Goal: Information Seeking & Learning: Check status

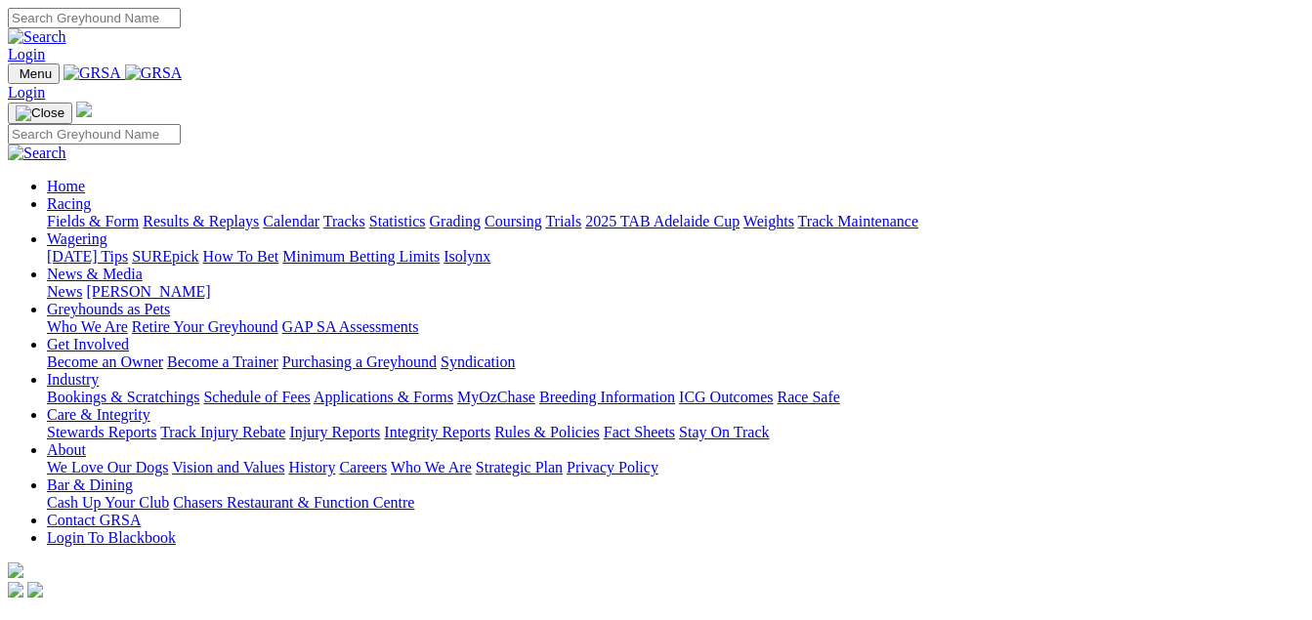
click at [259, 213] on link "Results & Replays" at bounding box center [201, 221] width 116 height 17
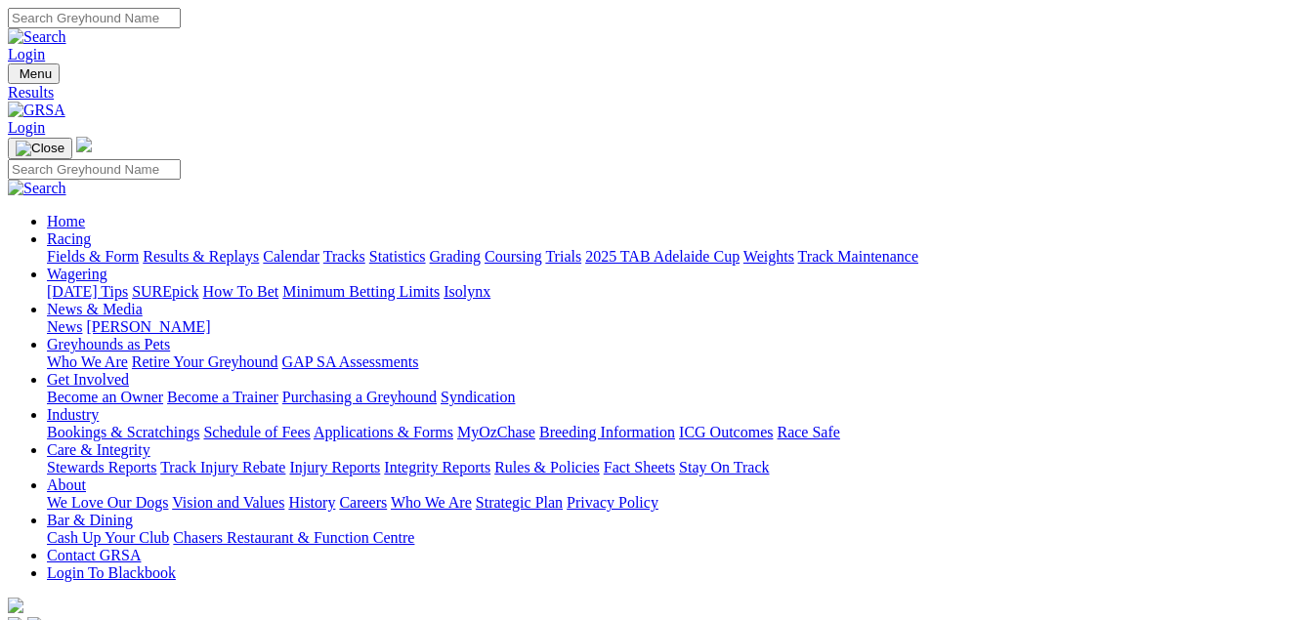
scroll to position [0, 36]
drag, startPoint x: 559, startPoint y: 174, endPoint x: 806, endPoint y: 173, distance: 247.1
click at [806, 494] on div "We Love Our Dogs Vision and Values History Careers Who We Are Strategic Plan Pr…" at bounding box center [675, 503] width 1257 height 18
click at [243, 248] on link "Results & Replays" at bounding box center [201, 256] width 116 height 17
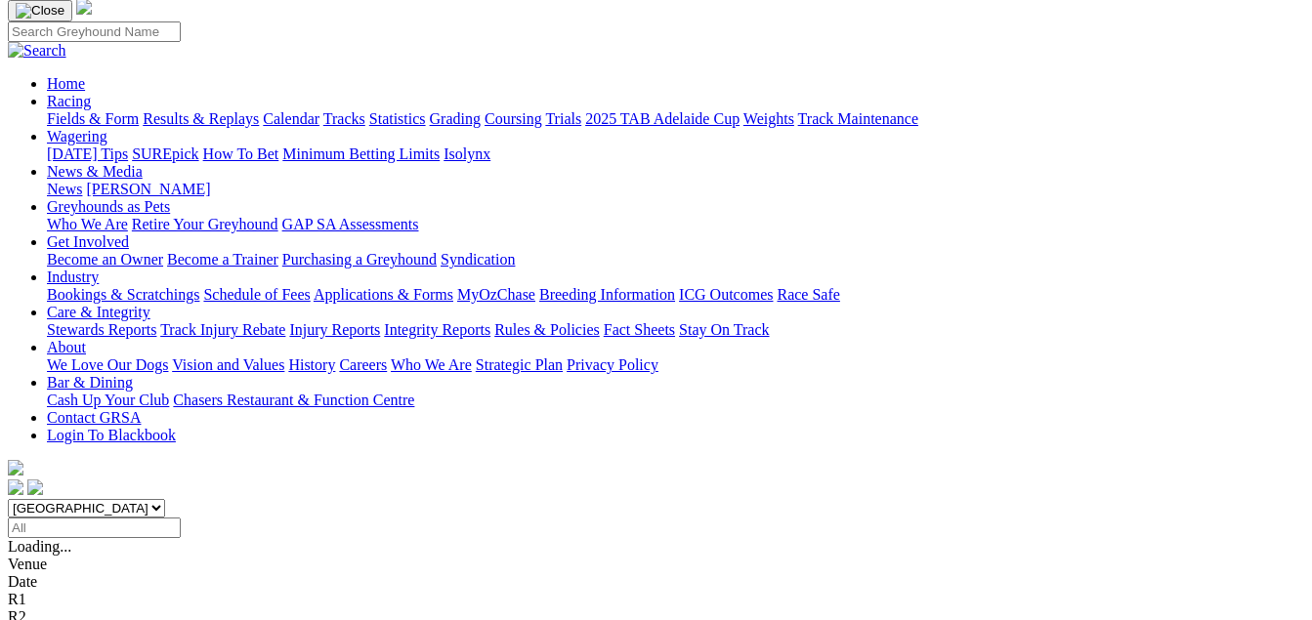
scroll to position [195, 0]
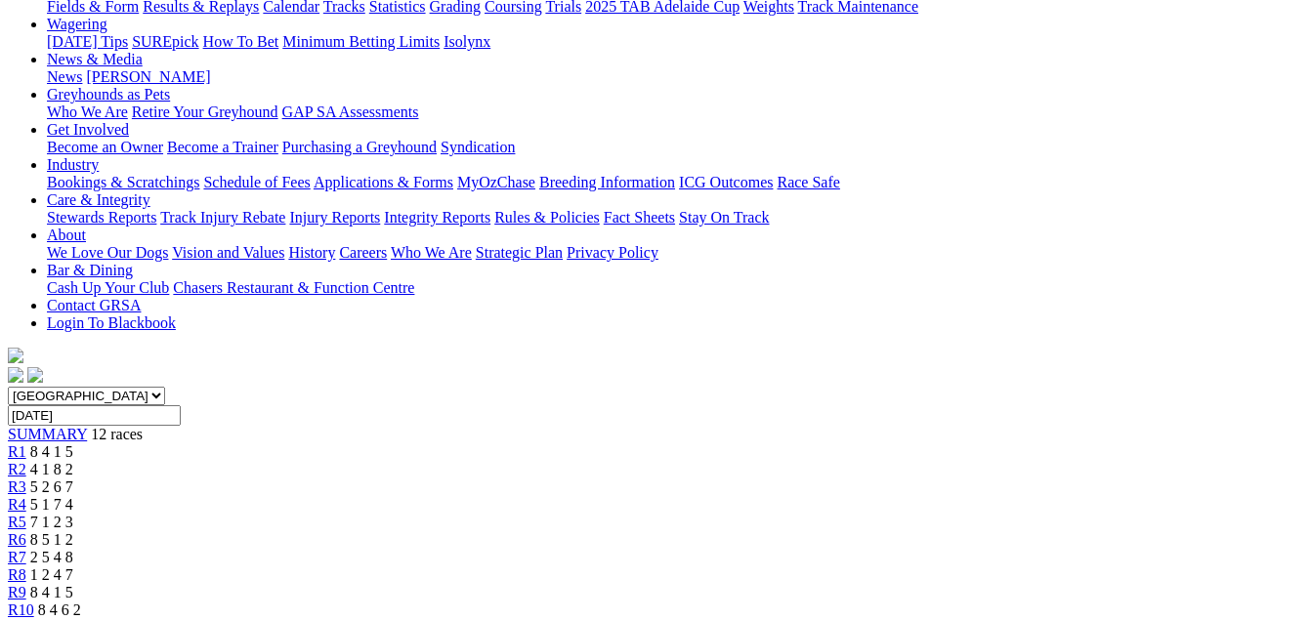
scroll to position [195, 0]
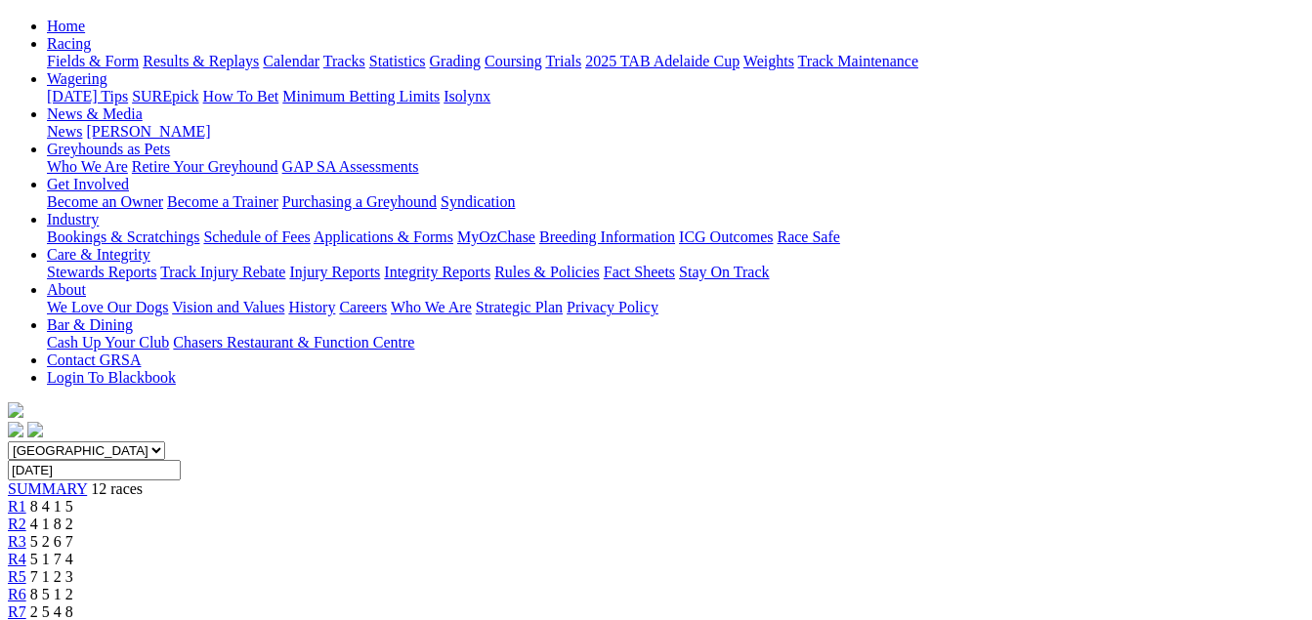
click at [73, 533] on span "5 2 6 7" at bounding box center [51, 541] width 43 height 17
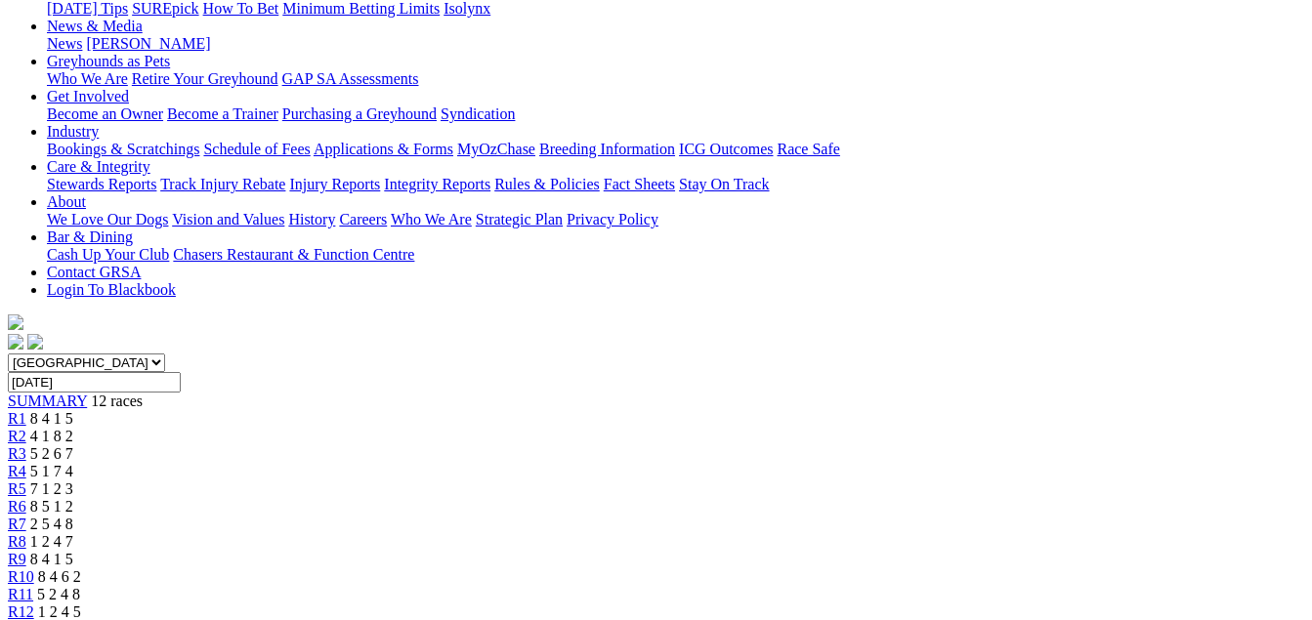
scroll to position [293, 0]
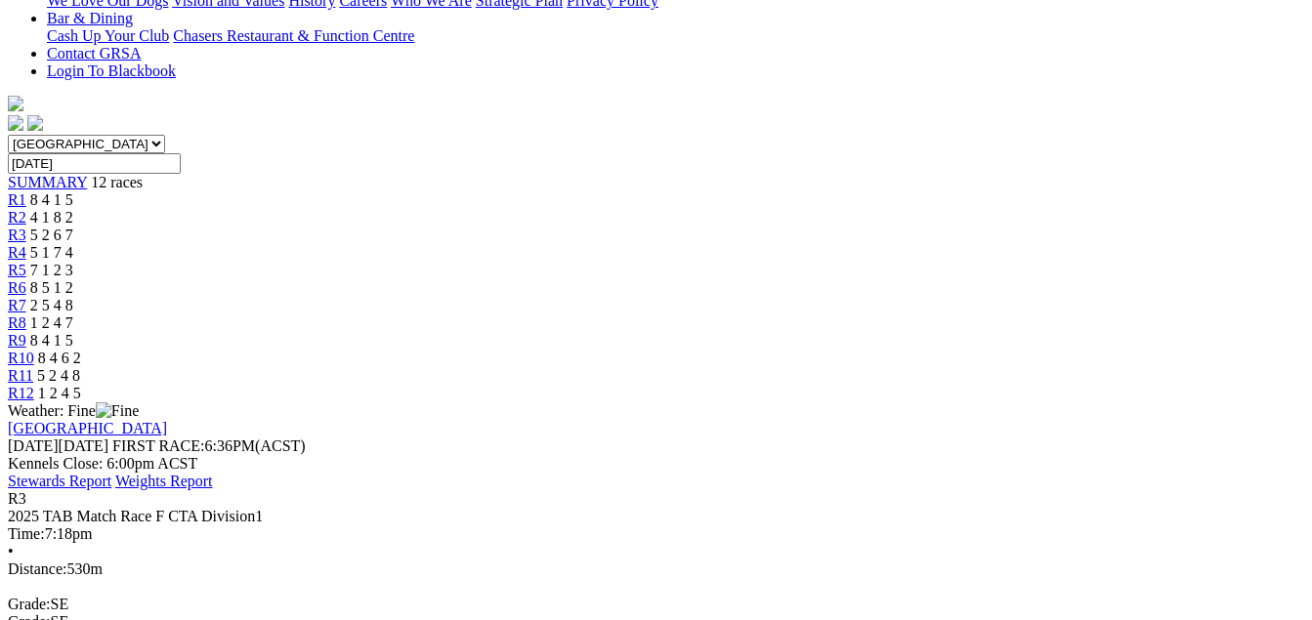
scroll to position [586, 0]
